Goal: Browse casually

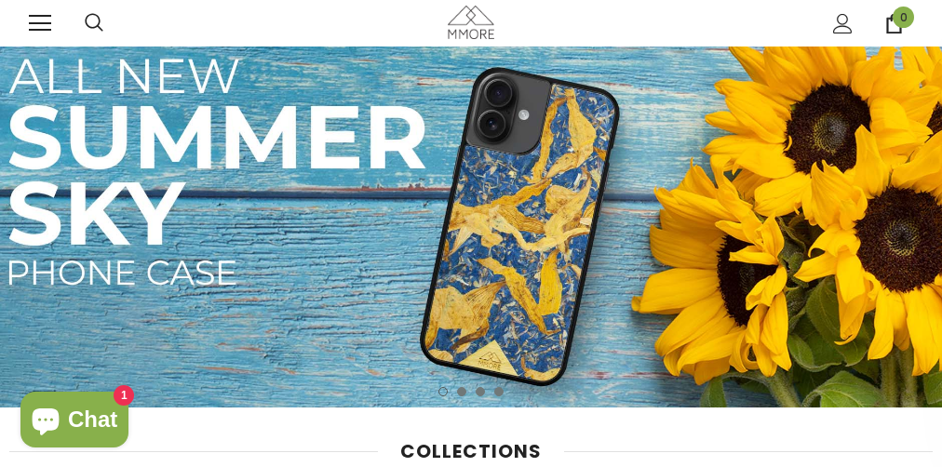
click at [471, 263] on img at bounding box center [471, 227] width 942 height 361
click at [471, 23] on img at bounding box center [471, 22] width 47 height 33
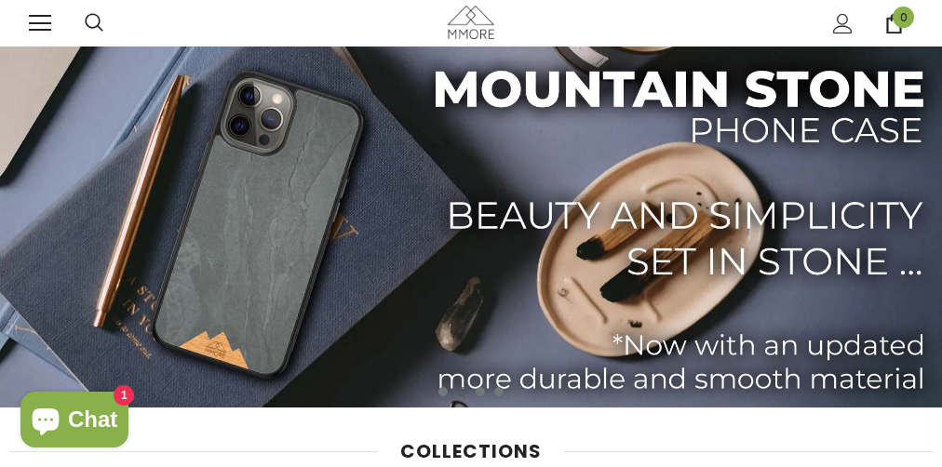
click at [471, 263] on img at bounding box center [471, 227] width 942 height 361
click at [471, 23] on img at bounding box center [471, 22] width 47 height 33
